Goal: Task Accomplishment & Management: Manage account settings

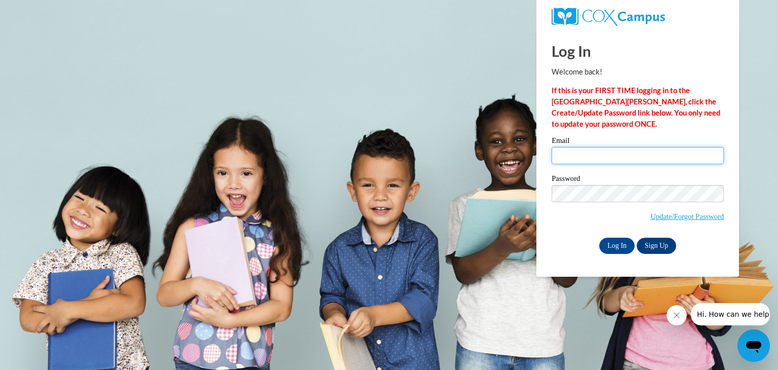
click at [617, 160] on input "Email" at bounding box center [638, 155] width 172 height 17
type input "eturner@jcpsd.net"
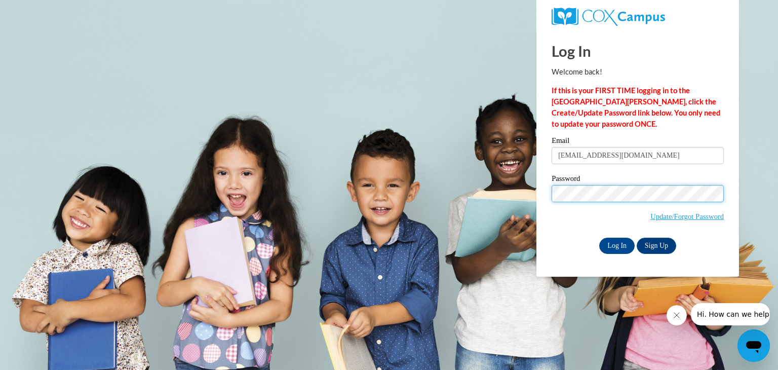
click at [599, 238] on input "Log In" at bounding box center [616, 246] width 35 height 16
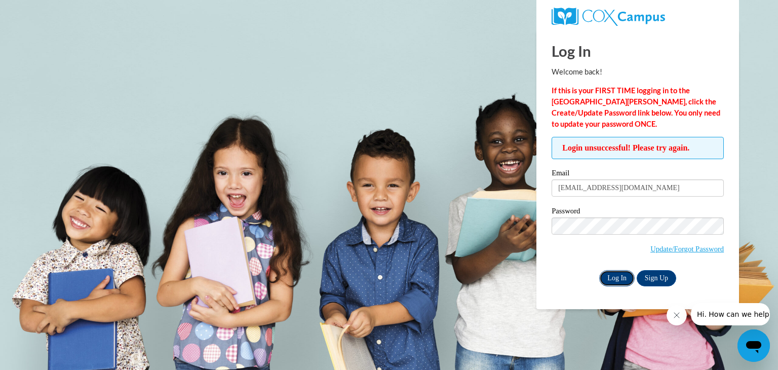
click at [604, 281] on input "Log In" at bounding box center [616, 278] width 35 height 16
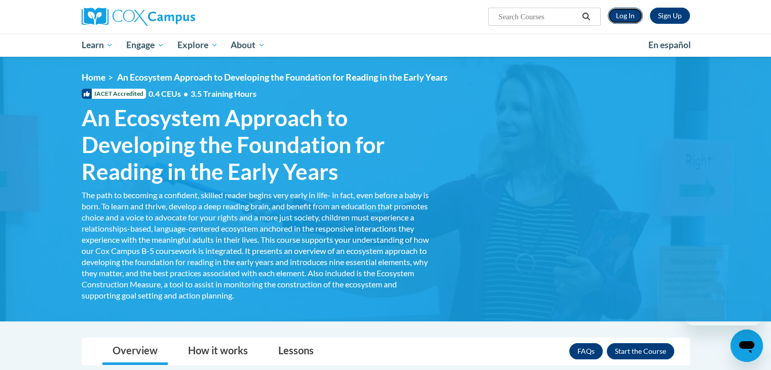
click at [624, 18] on link "Log In" at bounding box center [624, 16] width 35 height 16
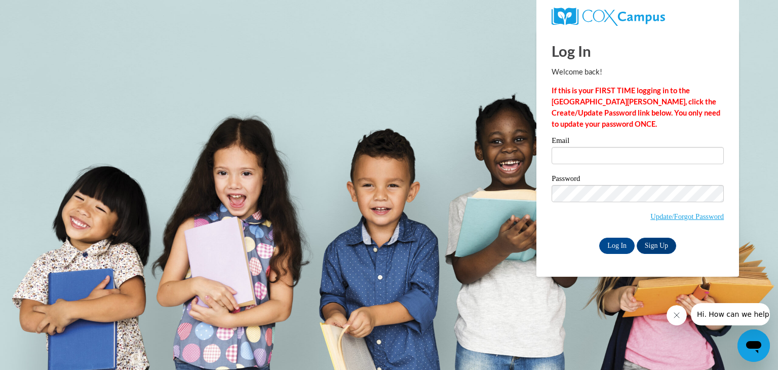
type input "eturner@jcpsd.net"
click at [614, 247] on input "Log In" at bounding box center [616, 246] width 35 height 16
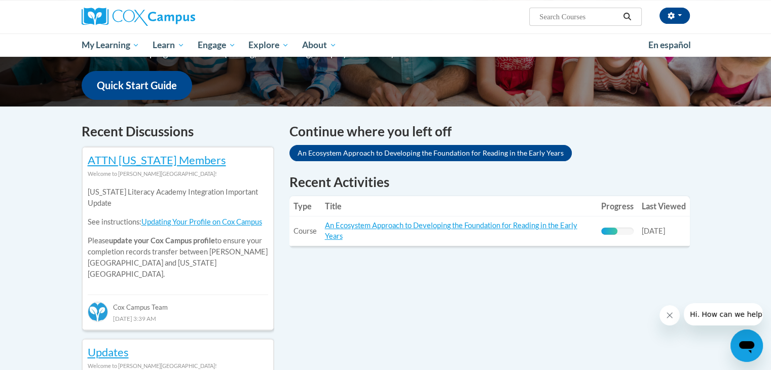
scroll to position [252, 0]
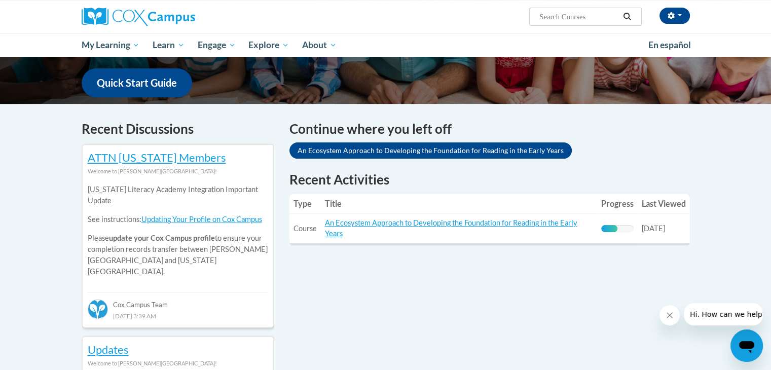
drag, startPoint x: 777, startPoint y: 83, endPoint x: 750, endPoint y: 154, distance: 75.7
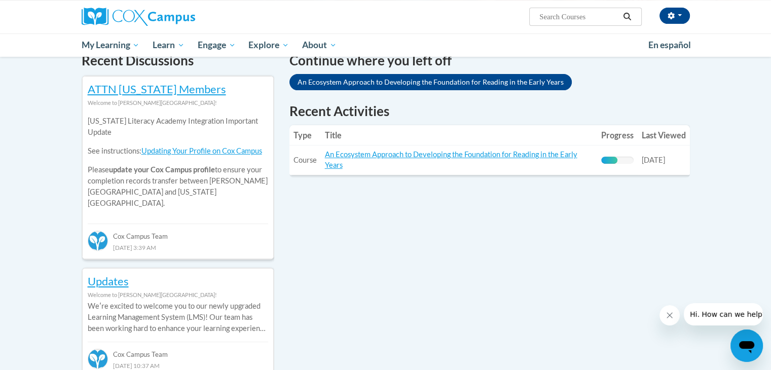
scroll to position [322, 0]
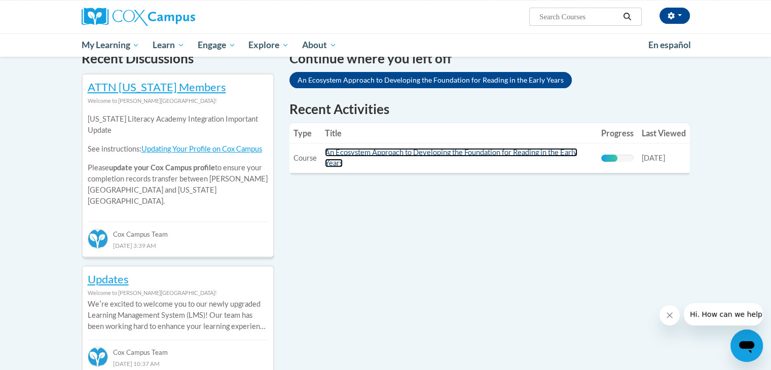
click at [405, 152] on link "An Ecosystem Approach to Developing the Foundation for Reading in the Early Yea…" at bounding box center [451, 157] width 252 height 19
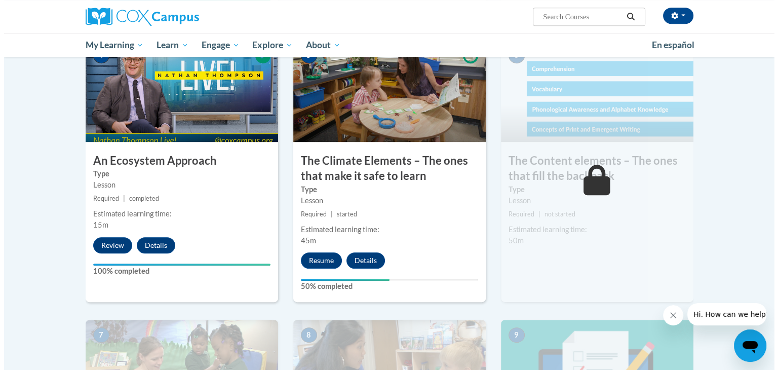
scroll to position [533, 0]
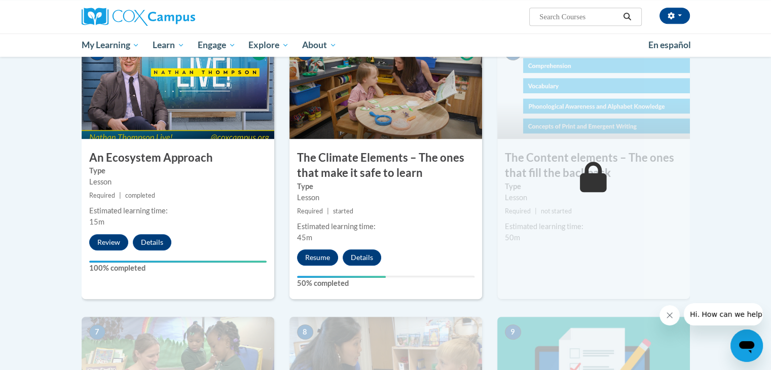
drag, startPoint x: 776, startPoint y: 85, endPoint x: 778, endPoint y: 223, distance: 138.3
click at [316, 257] on button "Resume" at bounding box center [317, 257] width 41 height 16
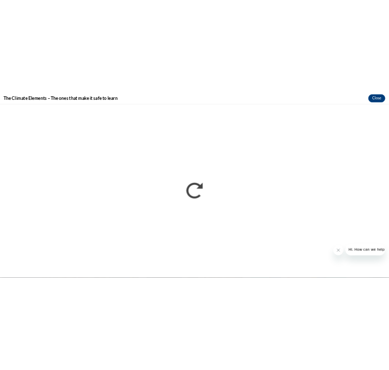
scroll to position [0, 0]
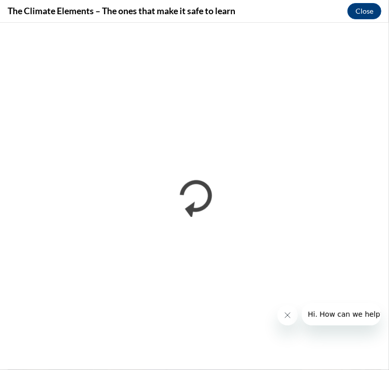
click at [343, 317] on span "Hi. How can we help?" at bounding box center [345, 314] width 76 height 8
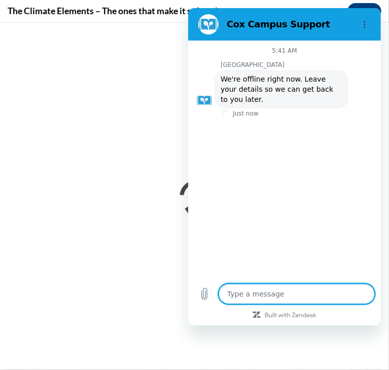
type textarea "x"
click at [258, 295] on textarea at bounding box center [296, 294] width 156 height 20
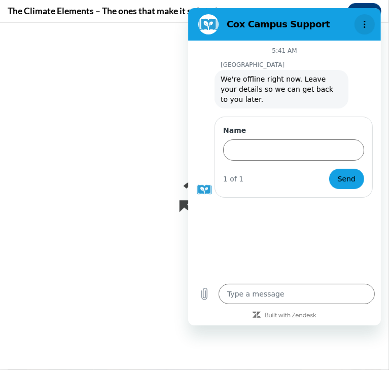
click at [363, 17] on button "Options menu" at bounding box center [364, 24] width 20 height 20
click at [277, 24] on h2 "Cox Campus Support" at bounding box center [288, 24] width 124 height 12
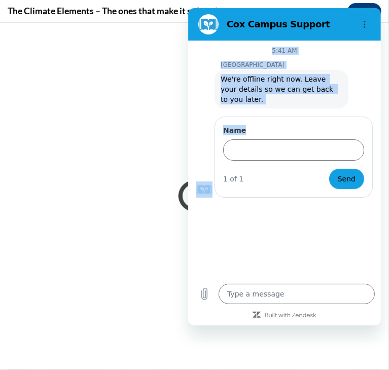
drag, startPoint x: 310, startPoint y: 16, endPoint x: 353, endPoint y: 106, distance: 99.9
click at [353, 106] on div "Cox Campus Support 5:41 AM Cox Campus Cox Campus says: We're offline right now.…" at bounding box center [283, 166] width 193 height 317
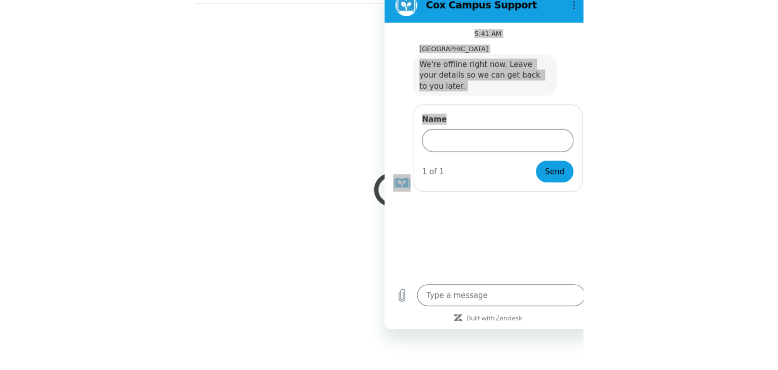
scroll to position [531, 0]
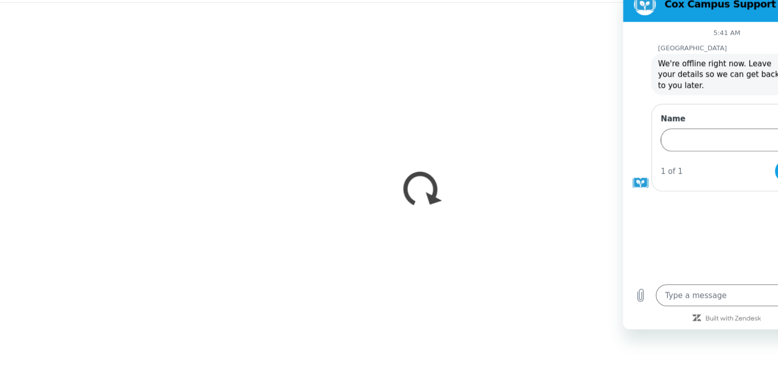
click at [710, 148] on div "1 of 1 Send" at bounding box center [728, 158] width 141 height 20
click at [672, 10] on div "Cox Campus Support" at bounding box center [707, 3] width 156 height 20
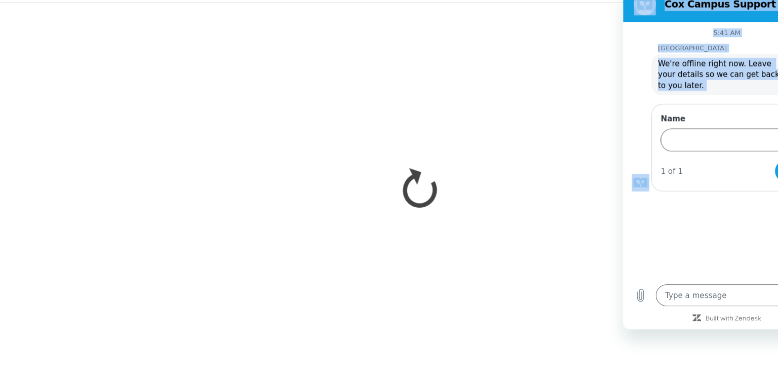
drag, startPoint x: 639, startPoint y: 84, endPoint x: 517, endPoint y: 90, distance: 122.2
click at [623, 90] on html "Cox Campus Support 5:41 AM Cox Campus Cox Campus says: We're offline right now.…" at bounding box center [719, 145] width 193 height 317
click at [751, 5] on h2 "Cox Campus Support" at bounding box center [724, 3] width 124 height 12
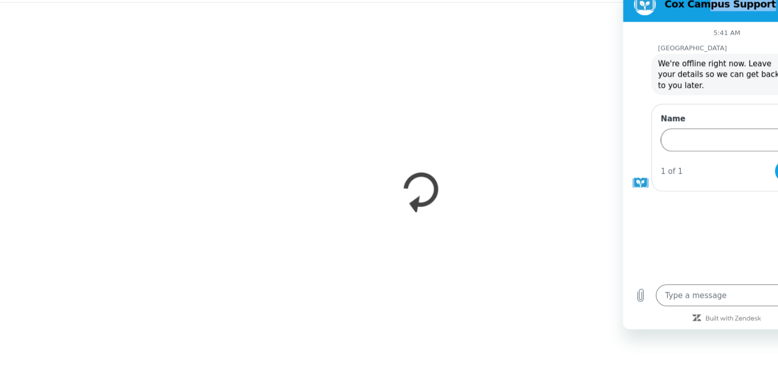
drag, startPoint x: 759, startPoint y: 6, endPoint x: 699, endPoint y: 13, distance: 60.7
click at [699, 13] on div "Cox Campus Support" at bounding box center [707, 3] width 156 height 20
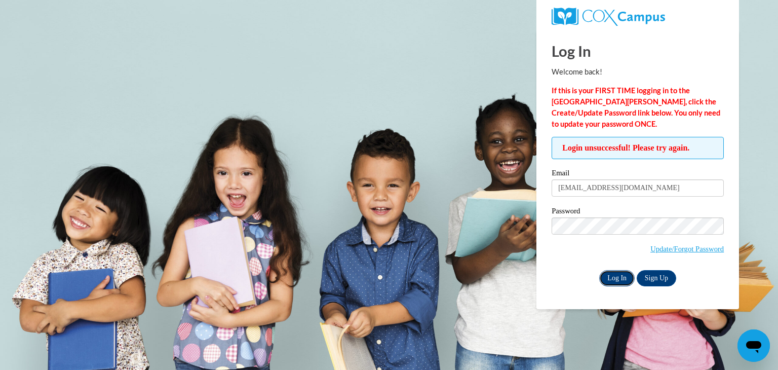
click at [620, 279] on input "Log In" at bounding box center [616, 278] width 35 height 16
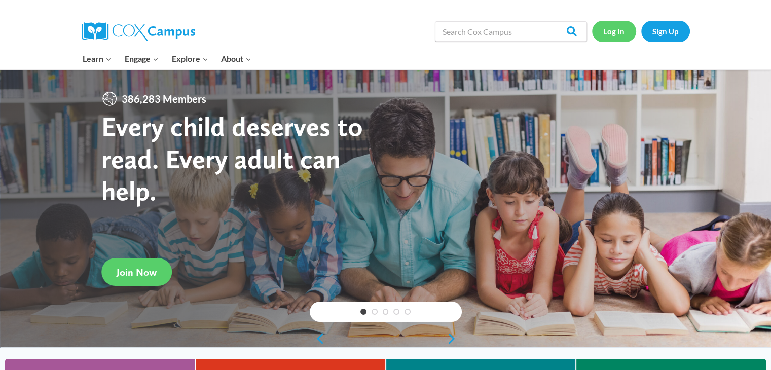
click at [617, 30] on link "Log In" at bounding box center [614, 31] width 44 height 21
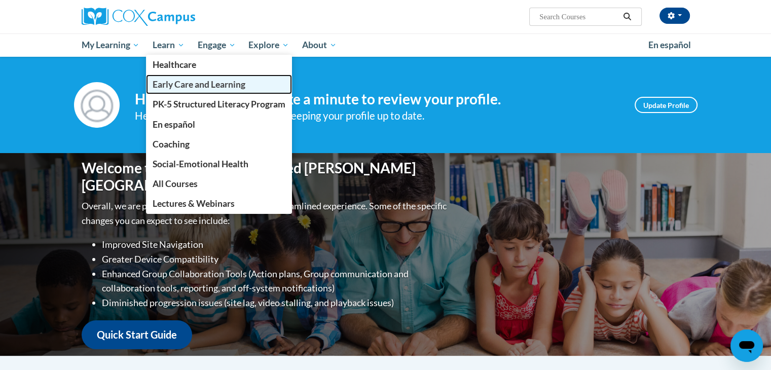
click at [182, 91] on link "Early Care and Learning" at bounding box center [219, 84] width 146 height 20
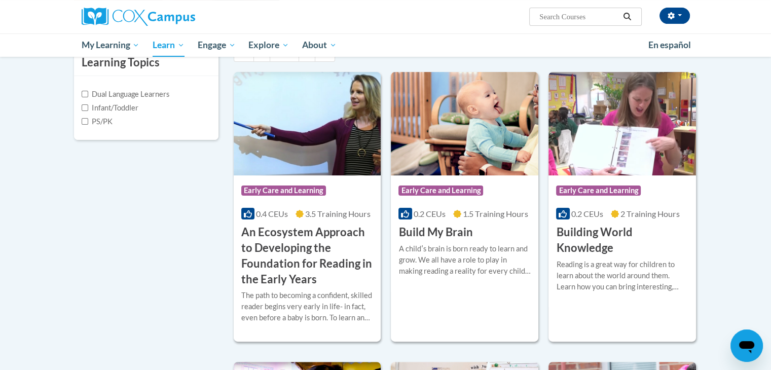
scroll to position [256, 0]
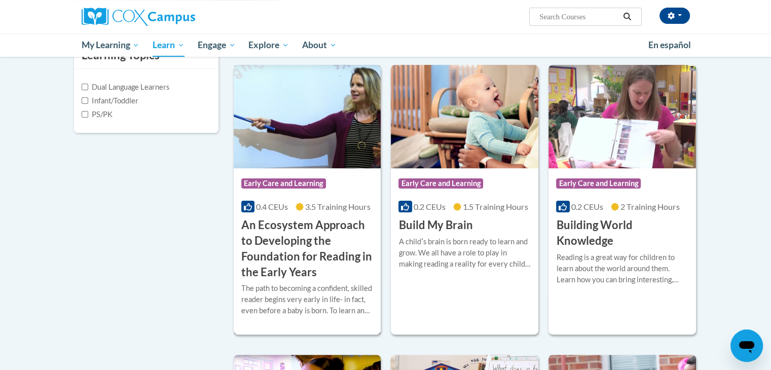
click at [296, 186] on span "Early Care and Learning" at bounding box center [283, 183] width 85 height 10
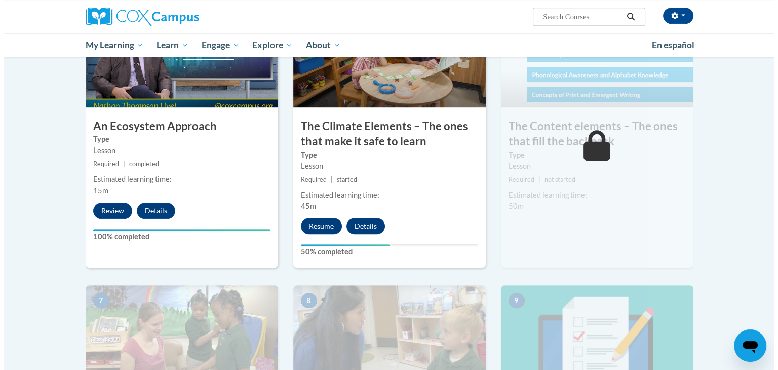
scroll to position [573, 0]
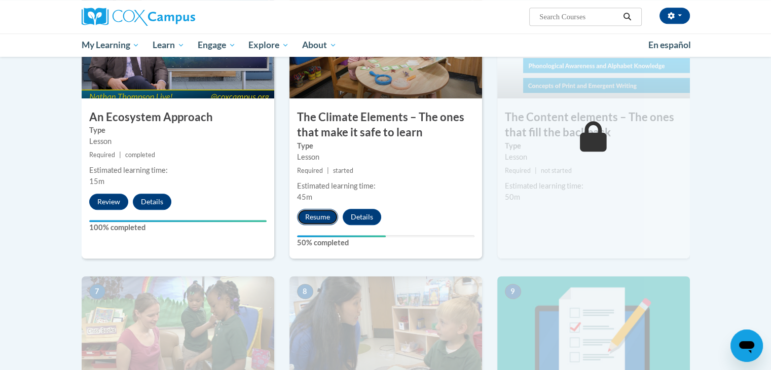
click at [317, 212] on button "Resume" at bounding box center [317, 217] width 41 height 16
